Goal: Find specific page/section

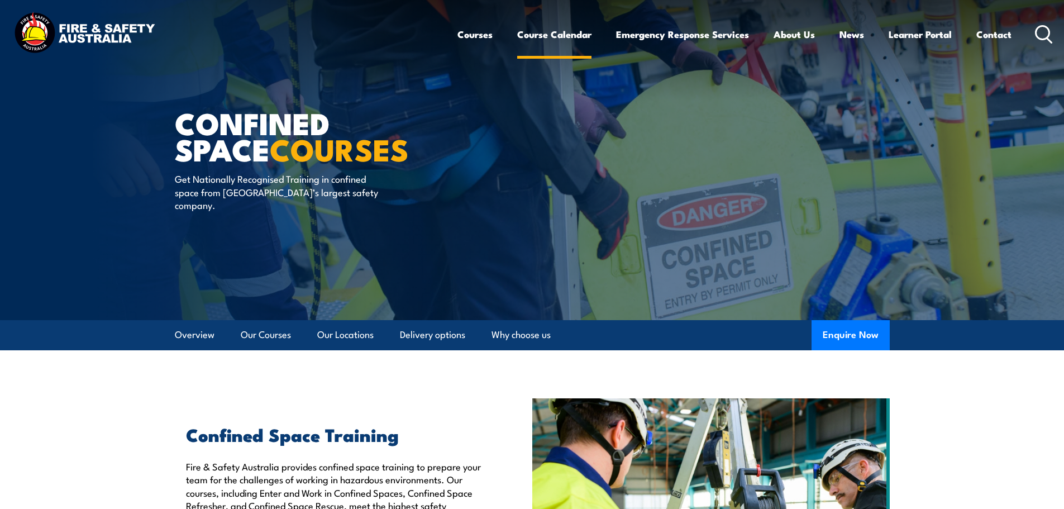
click at [569, 37] on link "Course Calendar" at bounding box center [554, 35] width 74 height 30
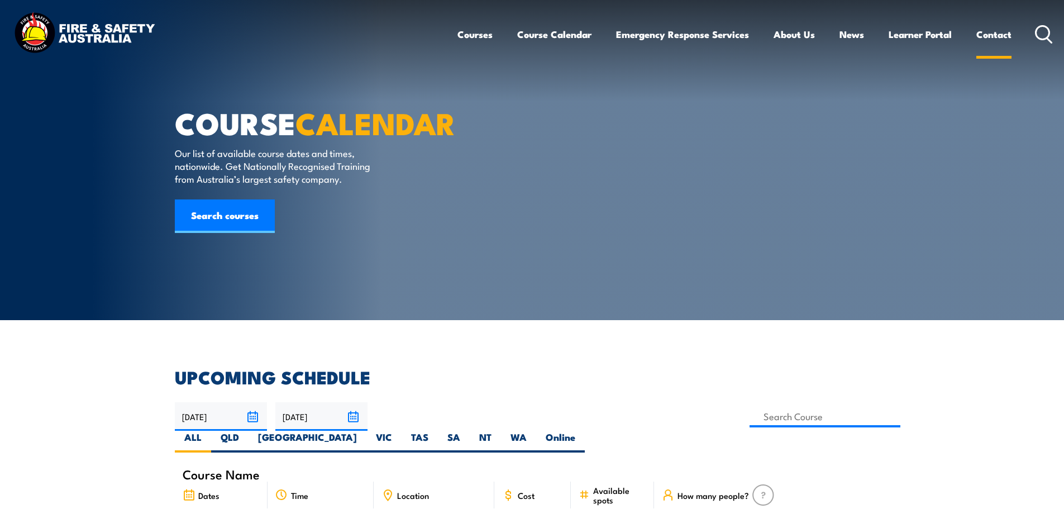
click at [986, 39] on link "Contact" at bounding box center [994, 35] width 35 height 30
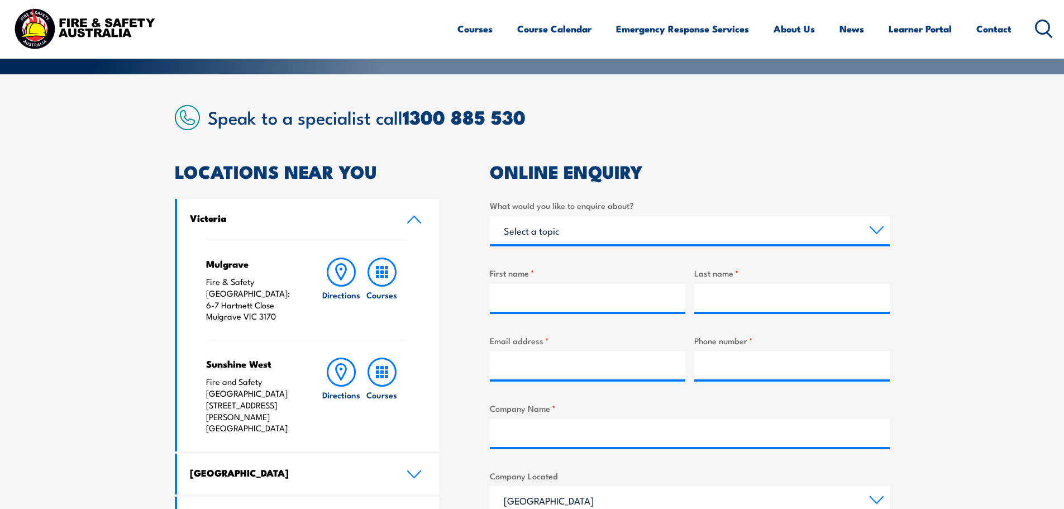
scroll to position [279, 0]
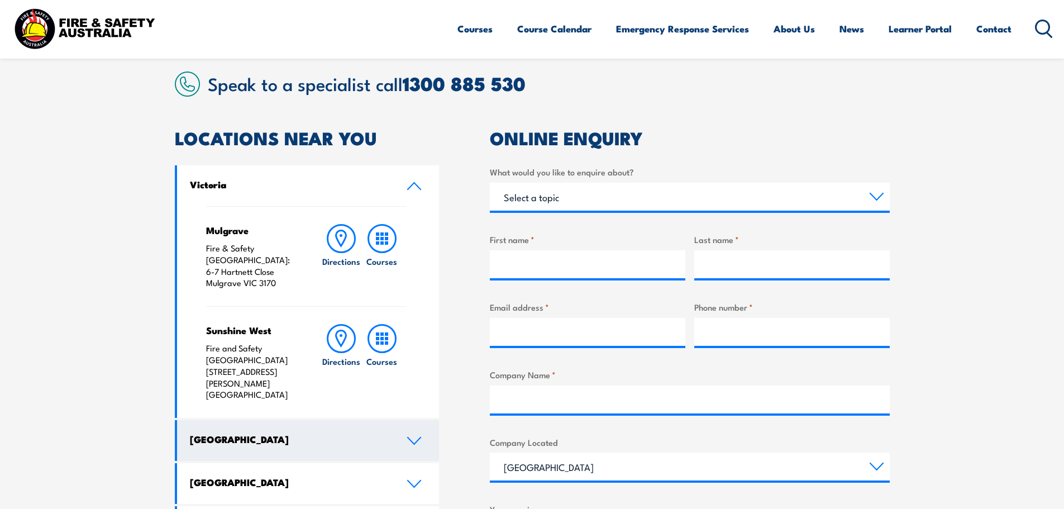
click at [324, 433] on h4 "New South Wales" at bounding box center [290, 439] width 200 height 12
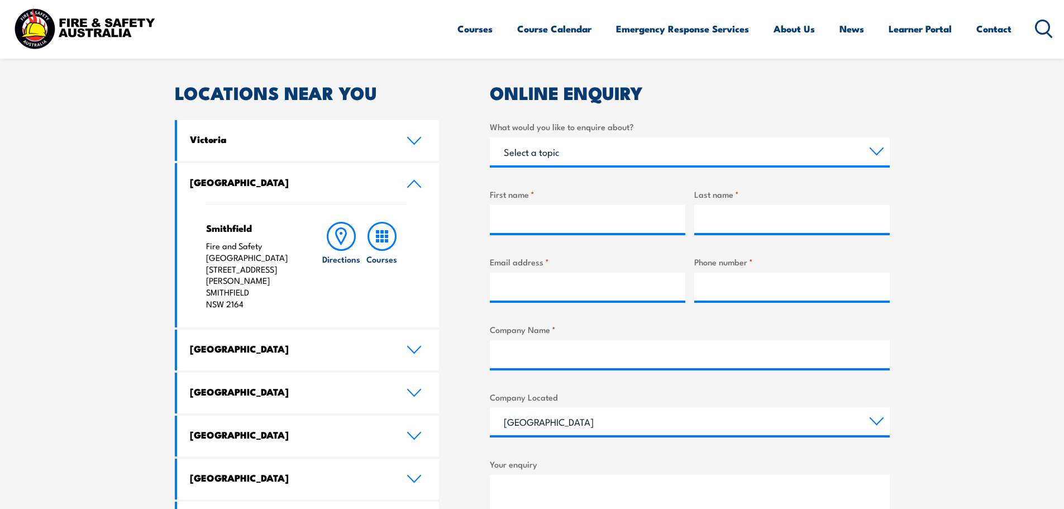
scroll to position [335, 0]
